Goal: Navigation & Orientation: Find specific page/section

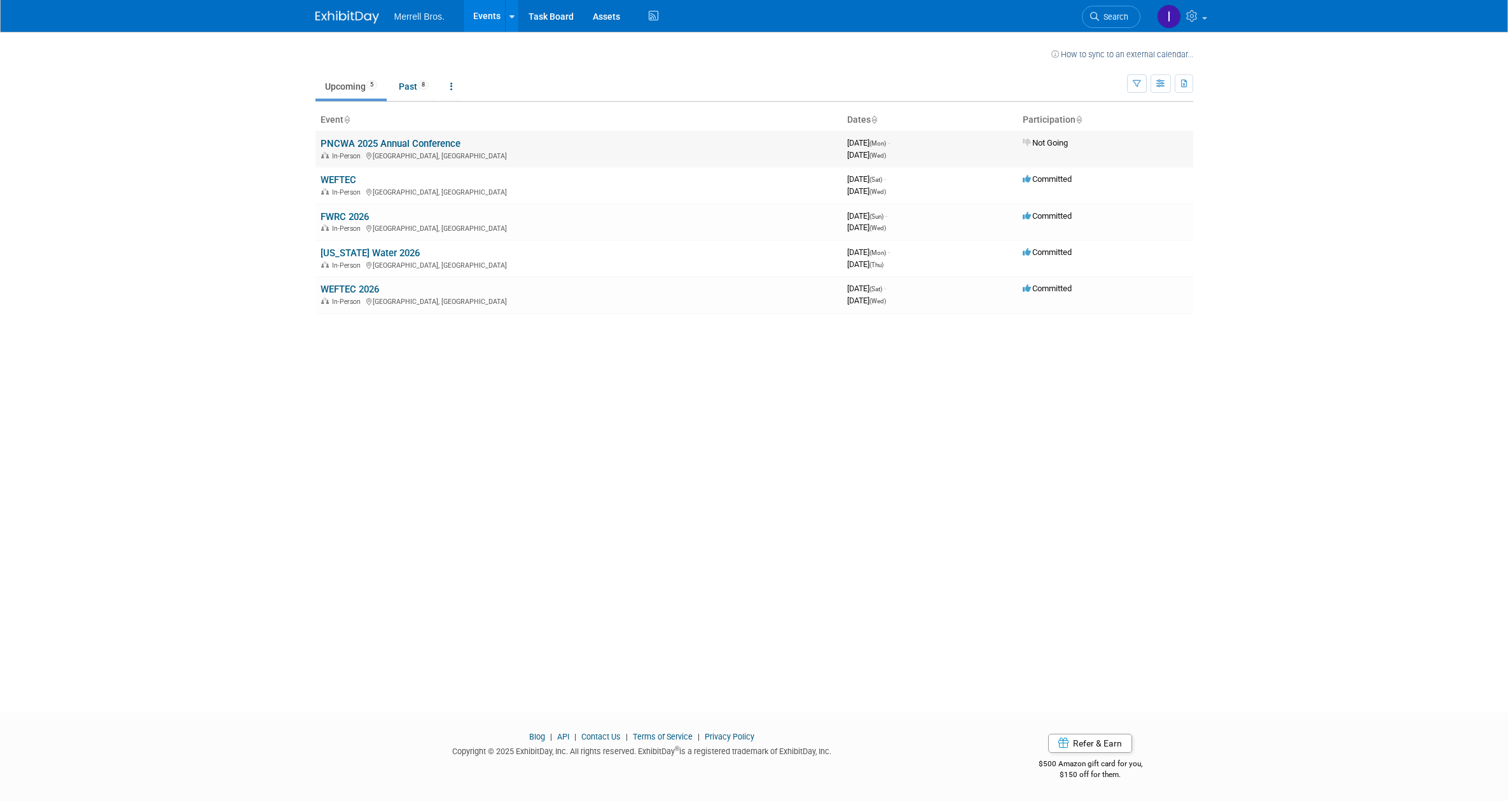
click at [447, 145] on link "PNCWA 2025 Annual Conference" at bounding box center [390, 144] width 140 height 11
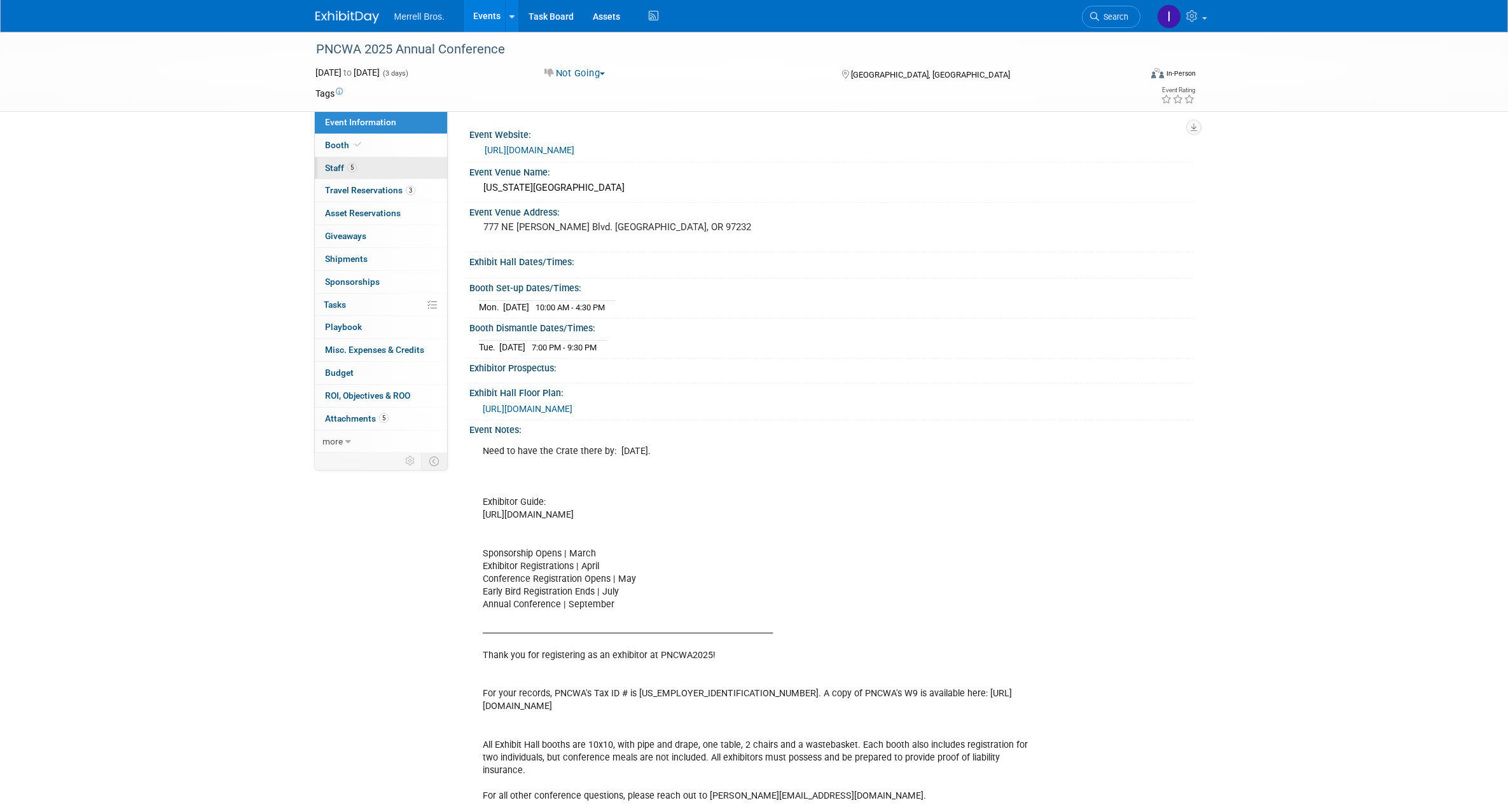
click at [335, 166] on span "Staff 5" at bounding box center [341, 167] width 32 height 10
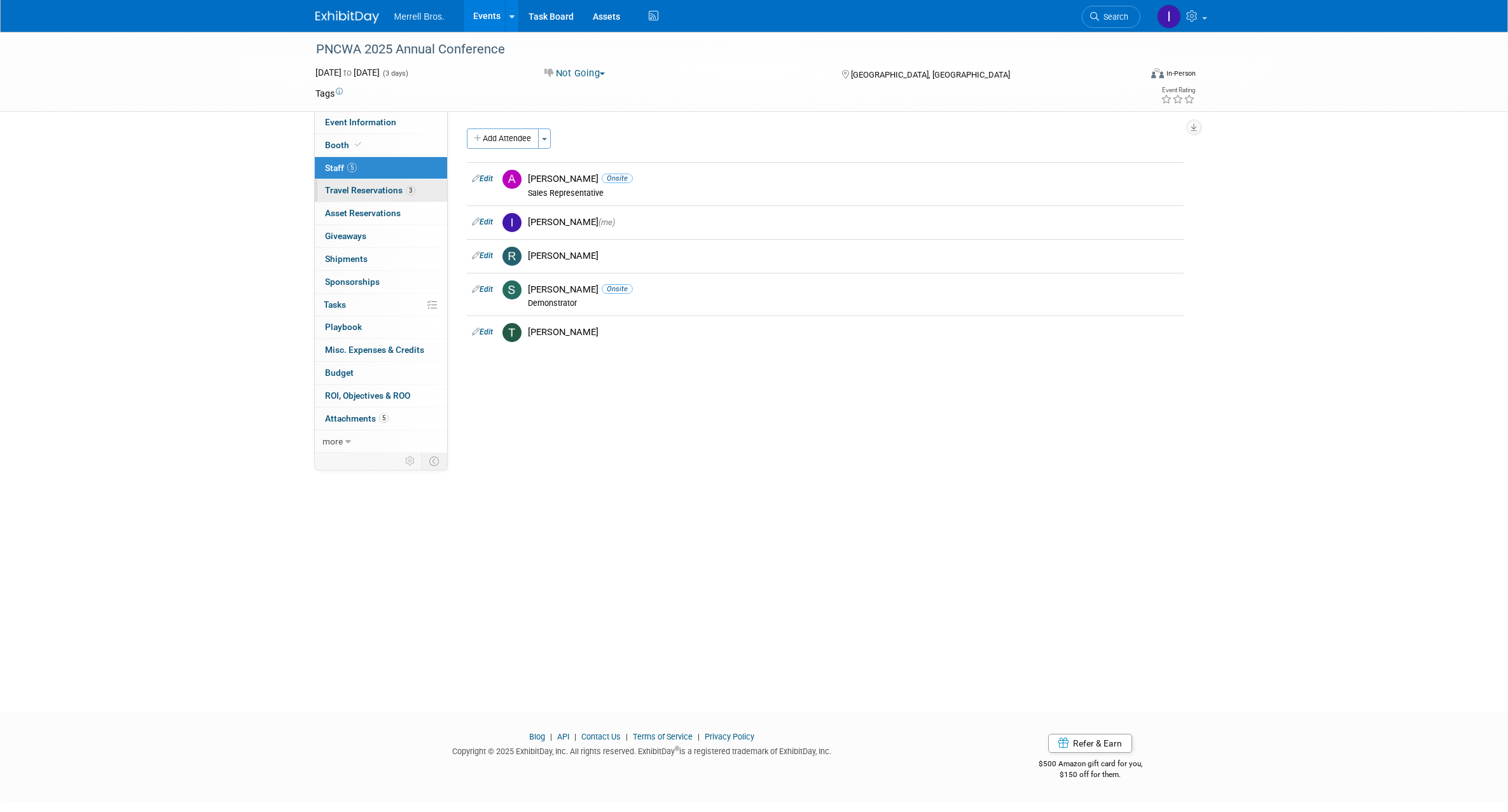
click at [372, 191] on span "Travel Reservations 3" at bounding box center [370, 190] width 90 height 10
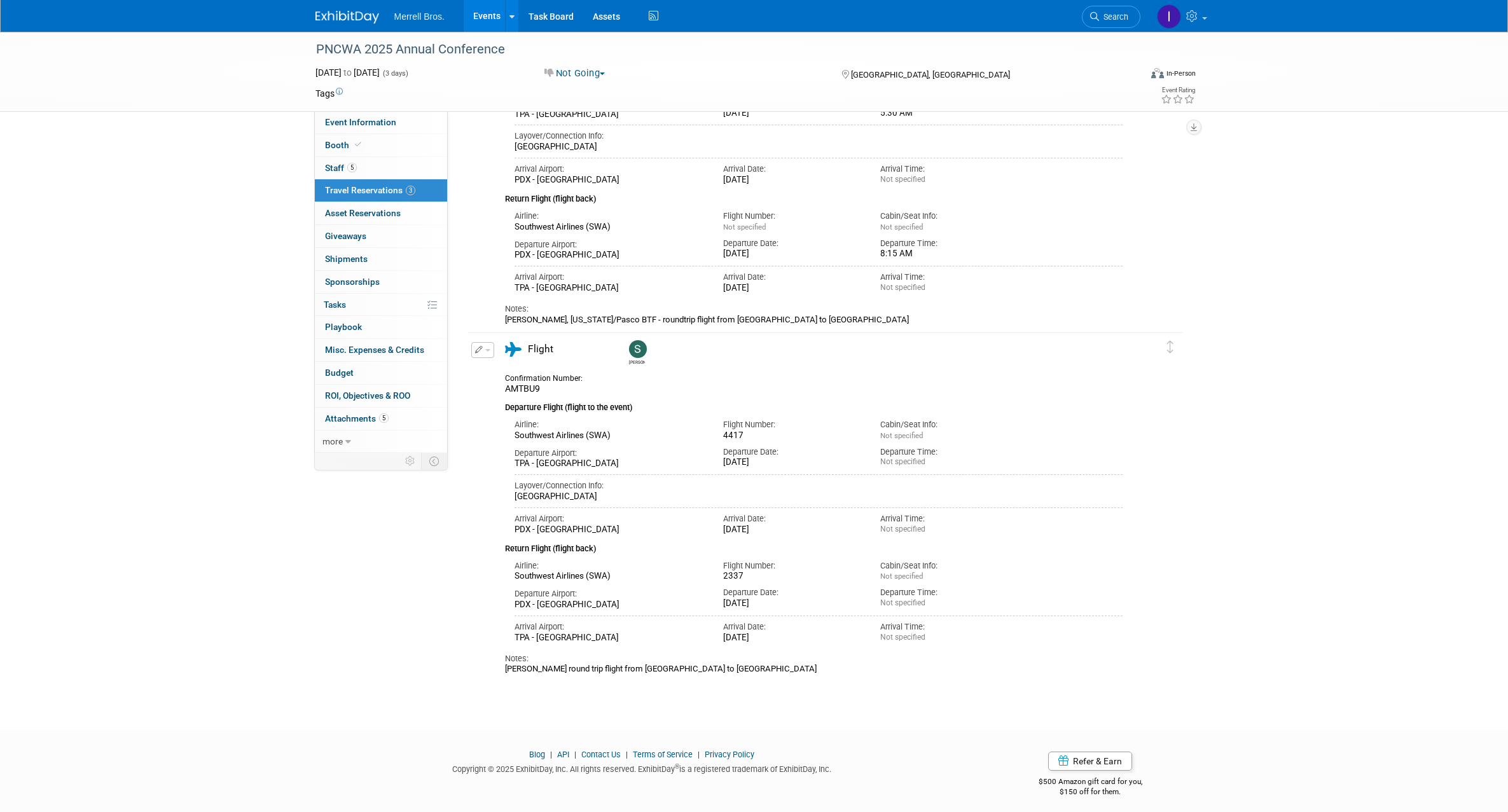
scroll to position [499, 0]
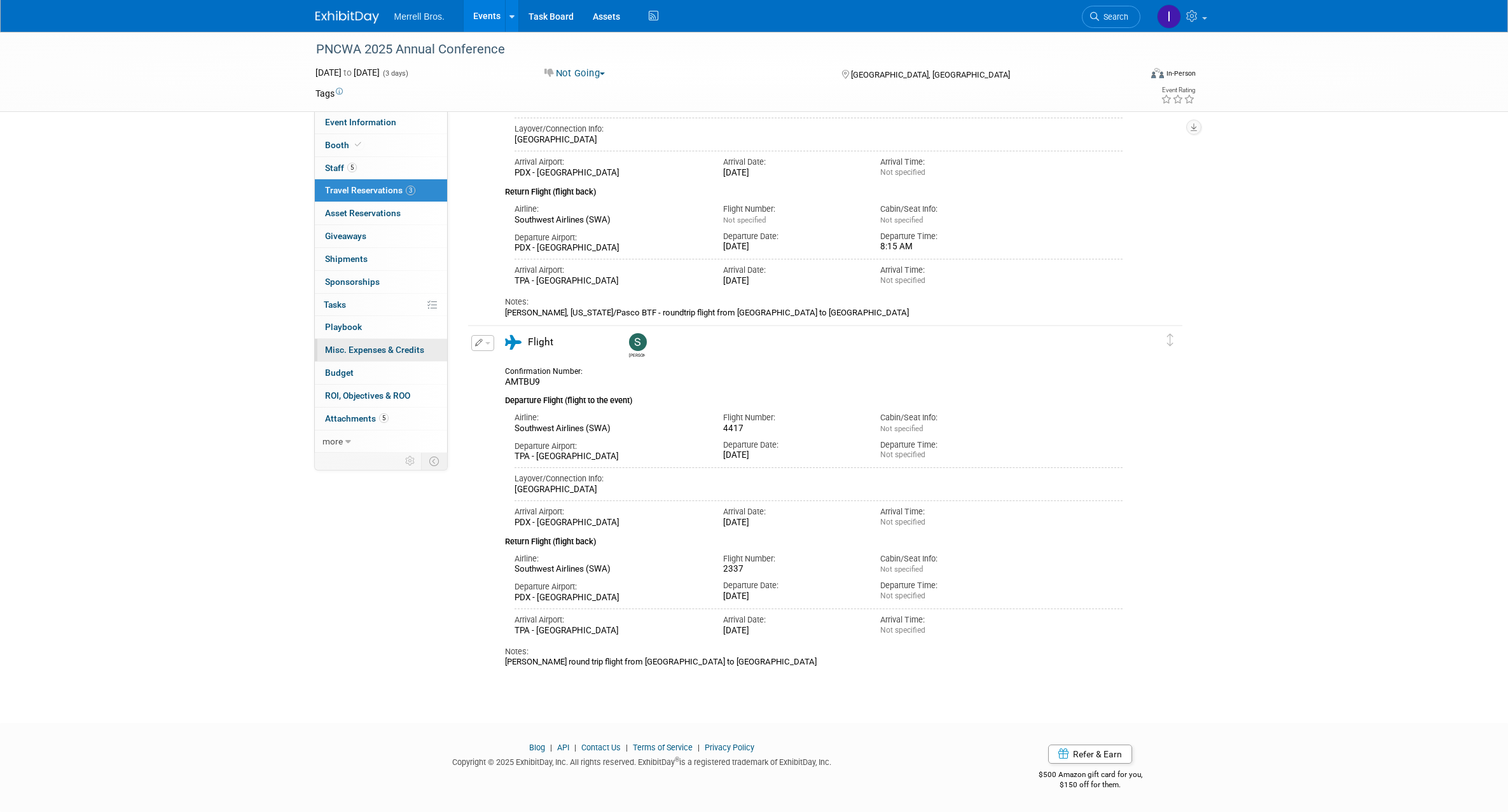
click at [377, 352] on span "Misc. Expenses & Credits 0" at bounding box center [375, 349] width 100 height 10
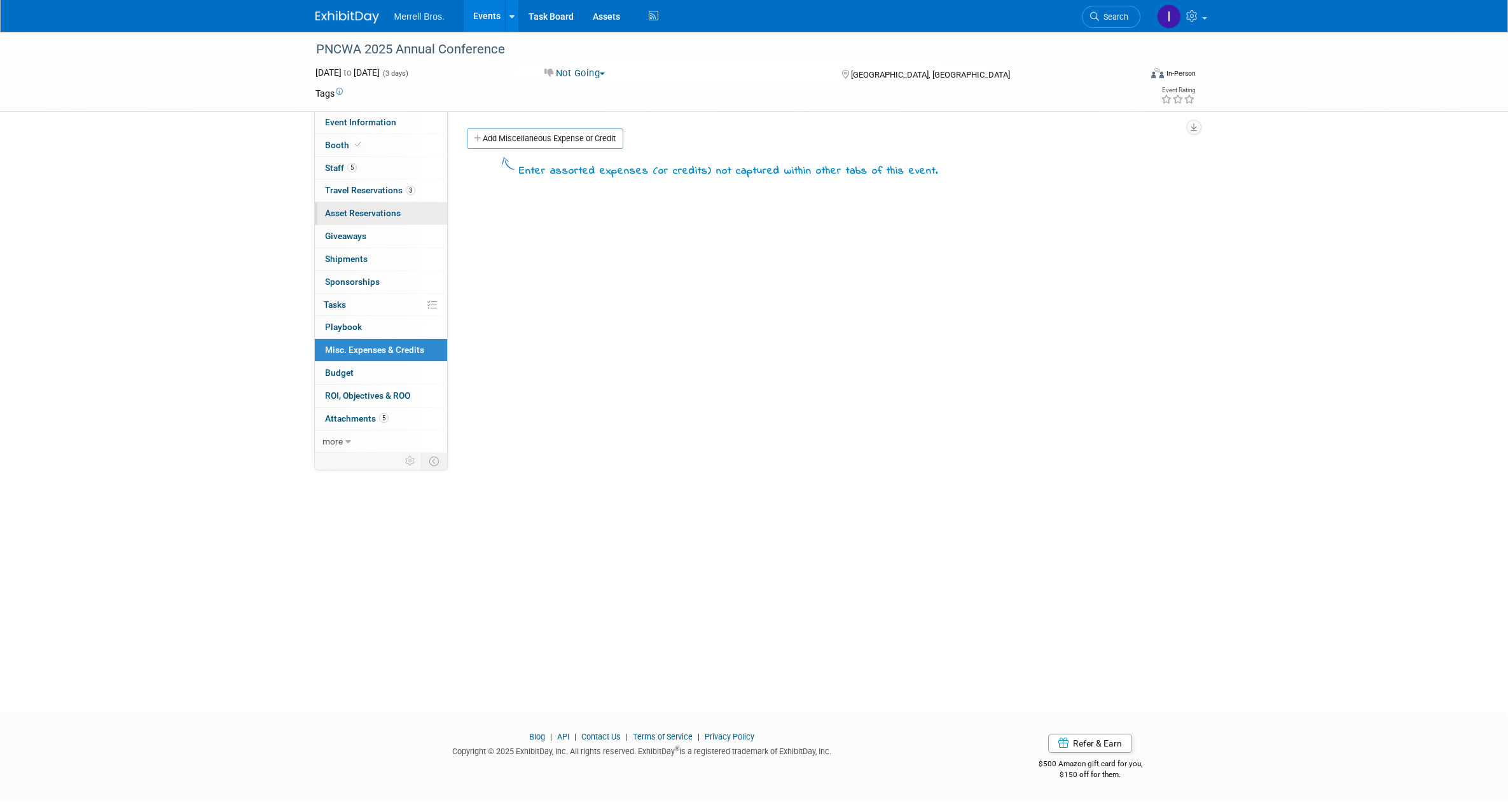
click at [355, 212] on span "Asset Reservations 0" at bounding box center [362, 212] width 76 height 10
click at [367, 351] on span "Misc. Expenses & Credits 0" at bounding box center [375, 349] width 100 height 10
click at [368, 422] on span "Attachments 5" at bounding box center [357, 418] width 64 height 10
